Goal: Task Accomplishment & Management: Use online tool/utility

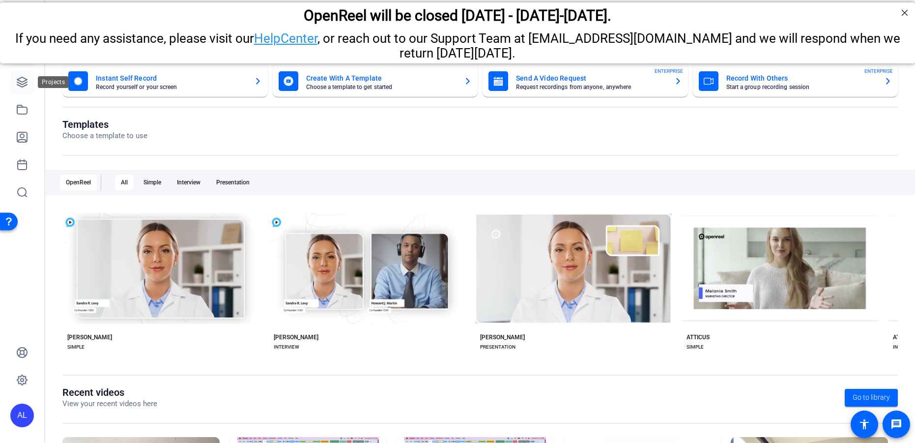
click at [26, 81] on icon at bounding box center [22, 82] width 12 height 12
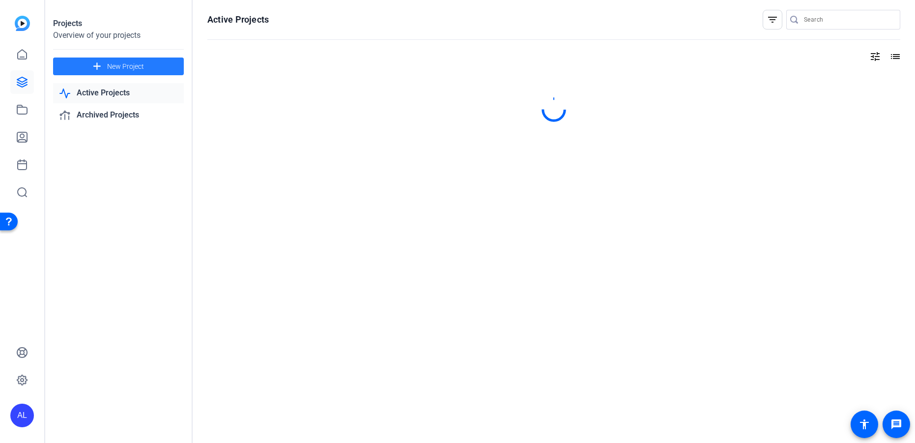
click at [161, 64] on span at bounding box center [118, 67] width 131 height 24
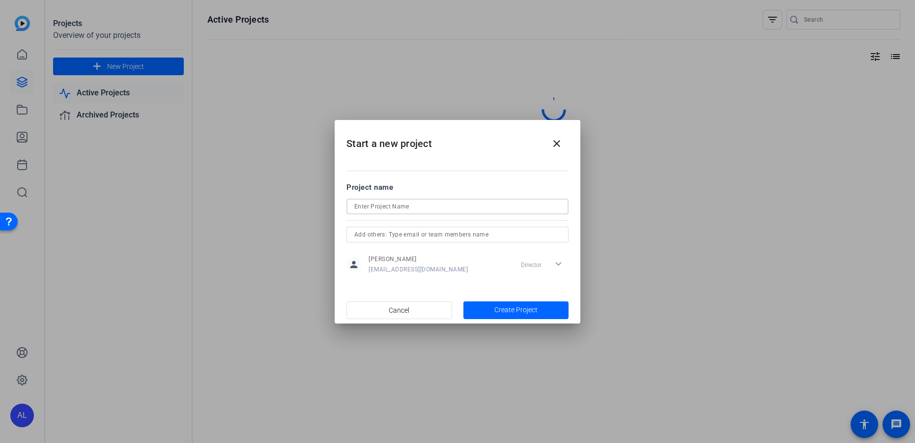
click at [388, 203] on input at bounding box center [457, 207] width 206 height 12
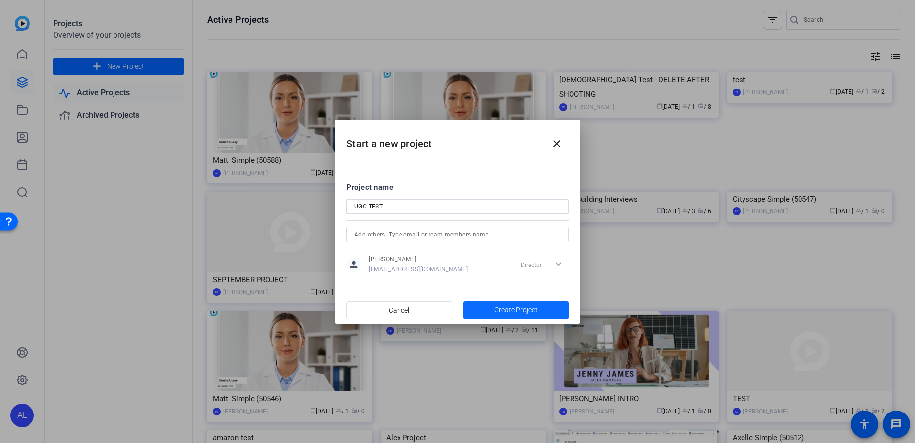
type input "UGC TEST"
drag, startPoint x: 494, startPoint y: 309, endPoint x: 490, endPoint y: 304, distance: 6.6
click at [494, 309] on span "Create Project" at bounding box center [515, 310] width 43 height 10
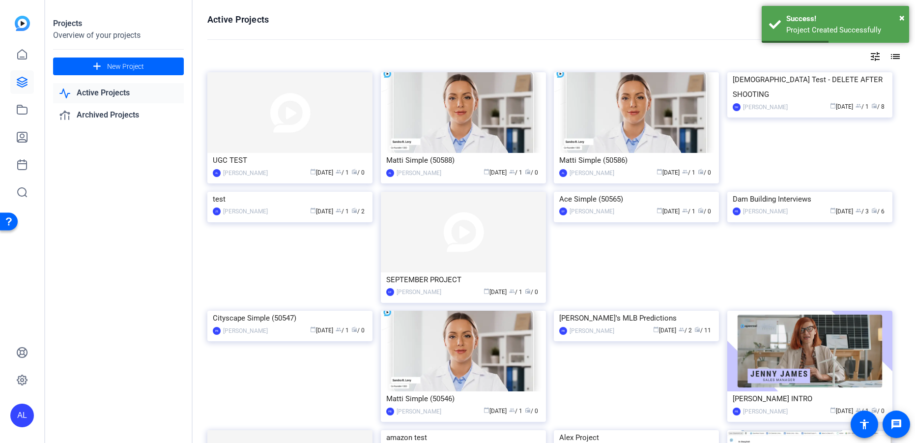
click at [296, 129] on img at bounding box center [289, 112] width 165 height 81
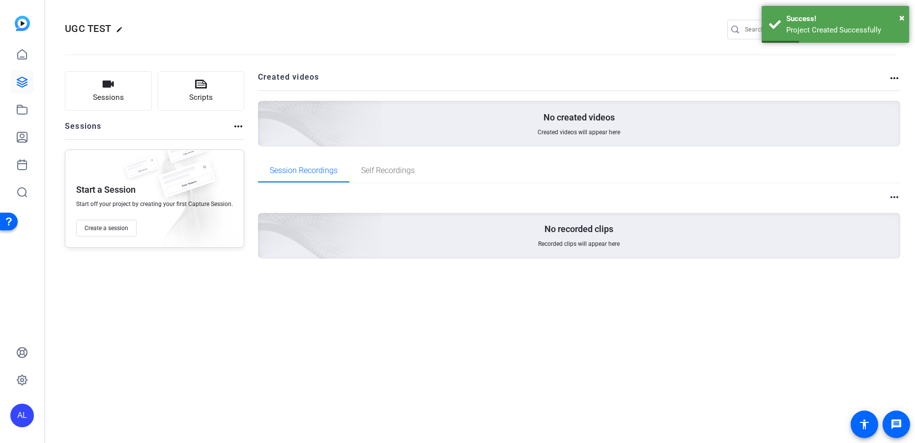
click at [153, 95] on div "Sessions Scripts" at bounding box center [154, 90] width 179 height 39
click at [127, 95] on button "Sessions" at bounding box center [108, 90] width 87 height 39
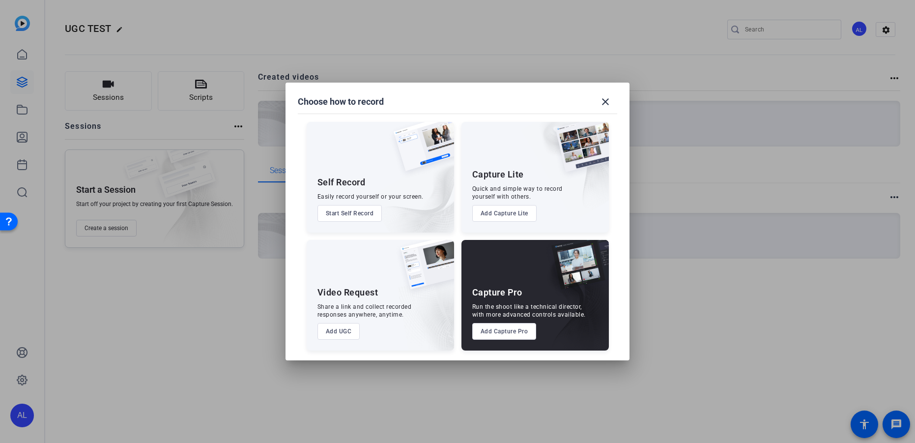
click at [345, 324] on button "Add UGC" at bounding box center [338, 331] width 43 height 17
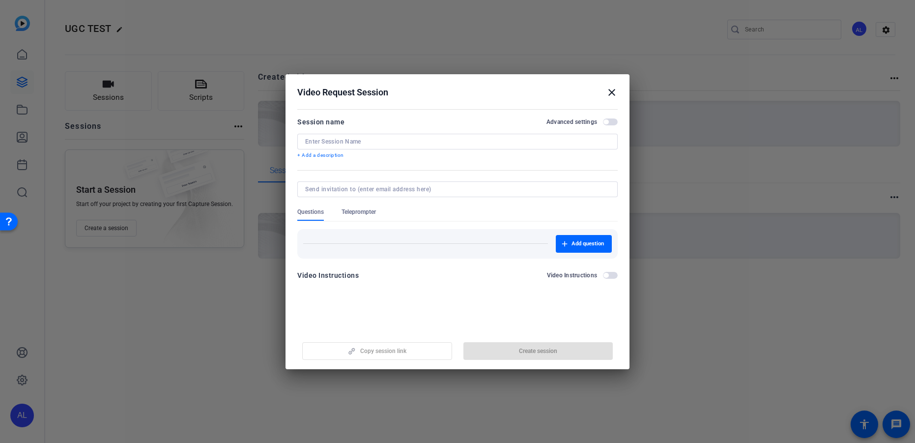
click at [353, 139] on input at bounding box center [457, 142] width 305 height 8
type input "test"
click at [607, 118] on span "button" at bounding box center [610, 121] width 15 height 7
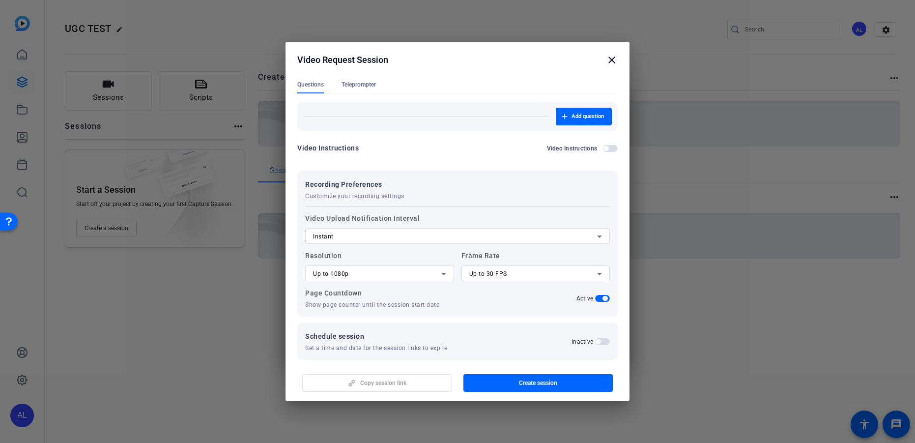
scroll to position [97, 0]
click at [386, 236] on div "Instant" at bounding box center [455, 235] width 284 height 12
